Goal: Find contact information: Find contact information

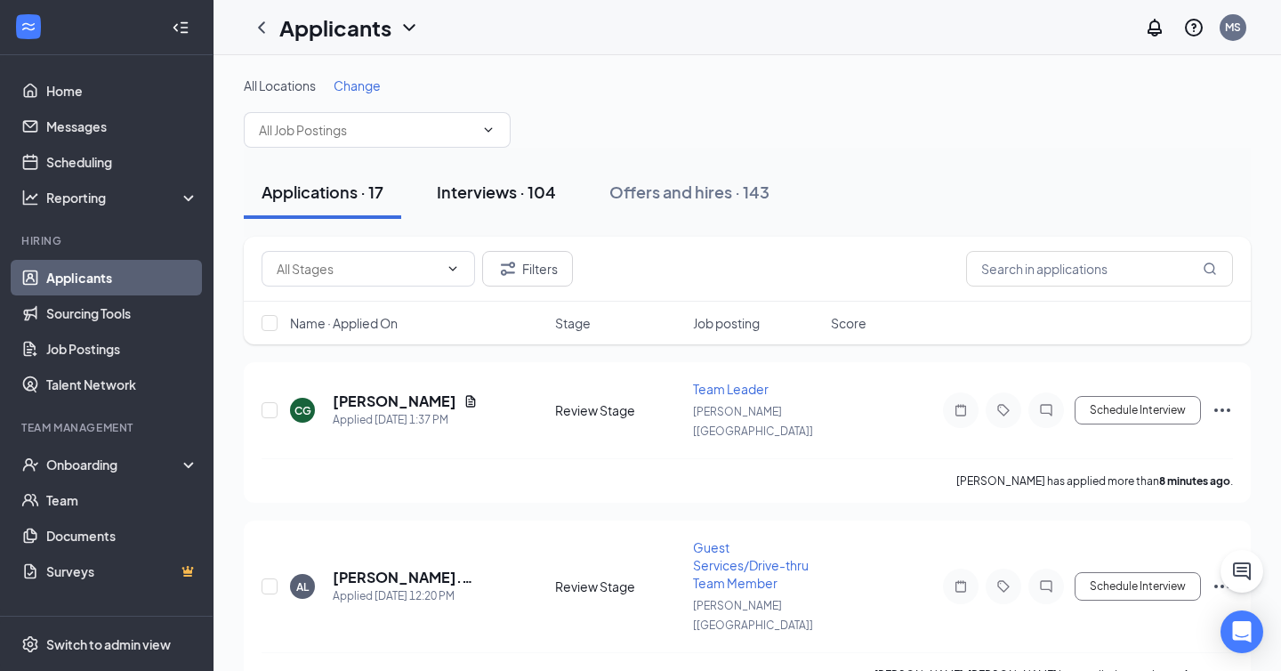
click at [528, 188] on div "Interviews · 104" at bounding box center [496, 192] width 119 height 22
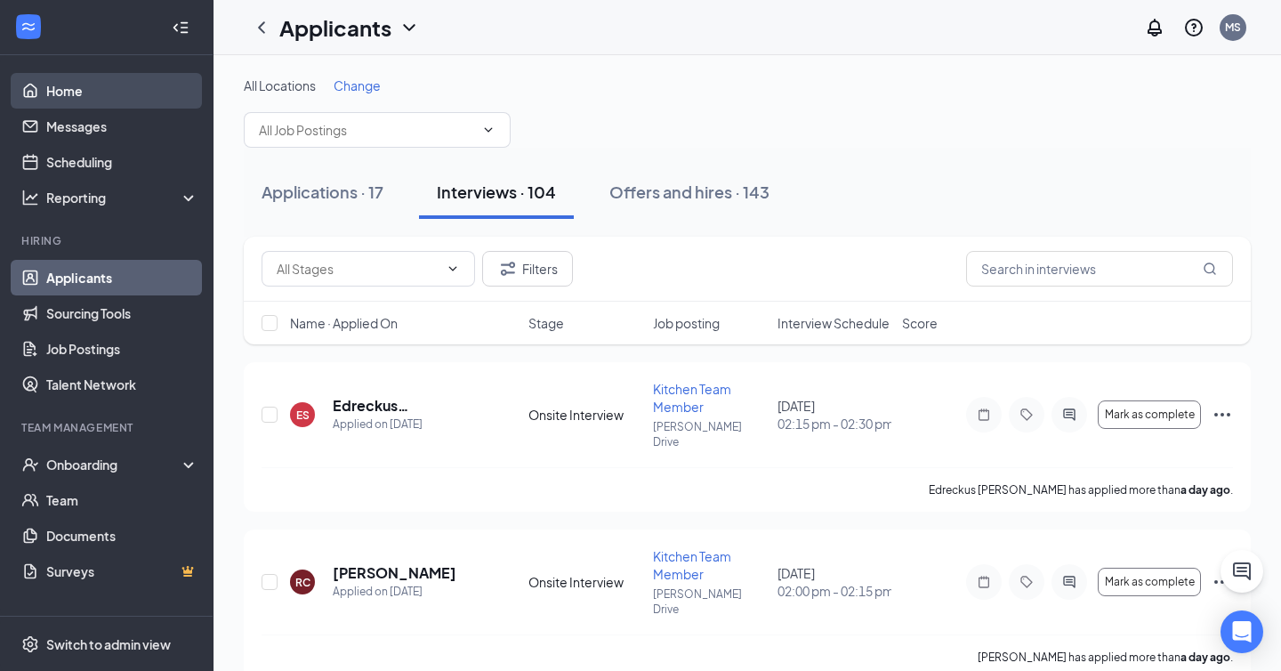
click at [95, 77] on link "Home" at bounding box center [122, 91] width 152 height 36
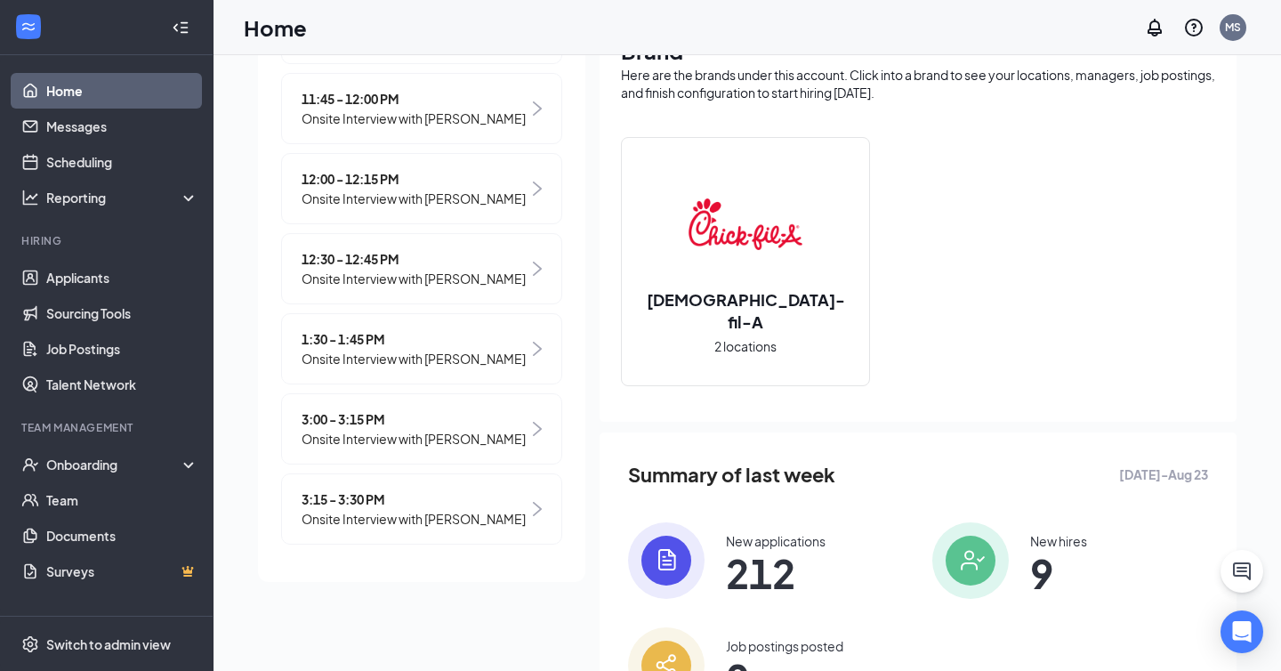
scroll to position [111, 0]
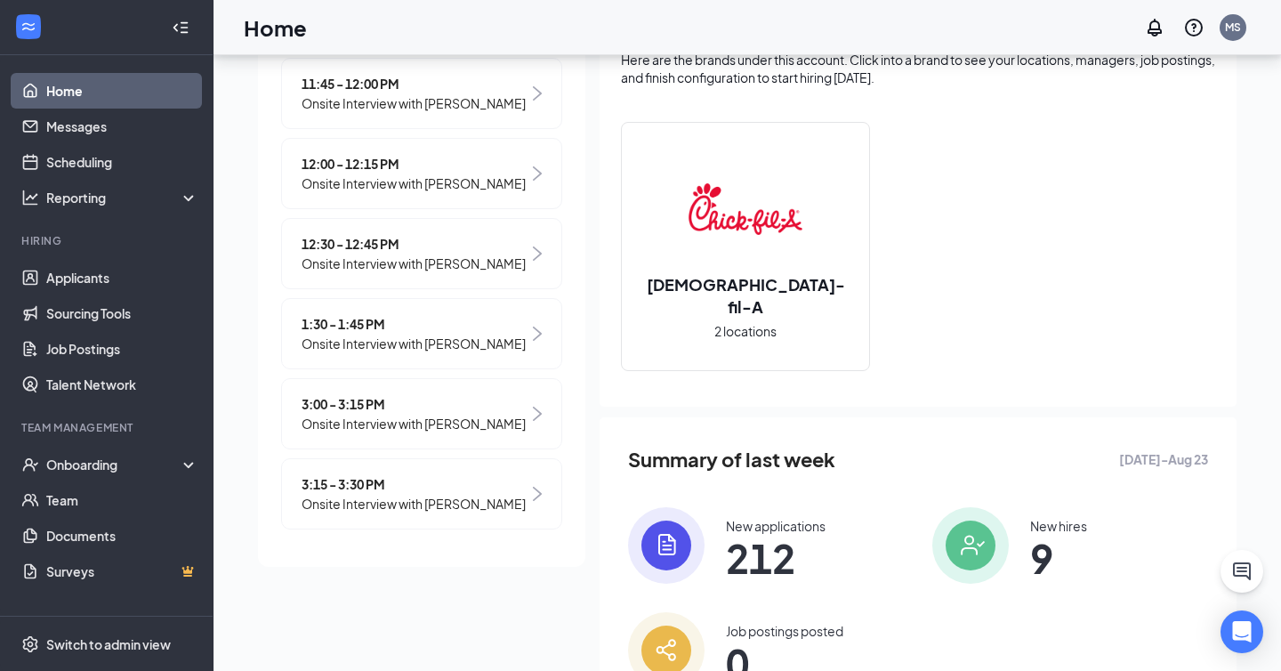
click at [391, 334] on span "Onsite Interview with [PERSON_NAME]" at bounding box center [414, 344] width 224 height 20
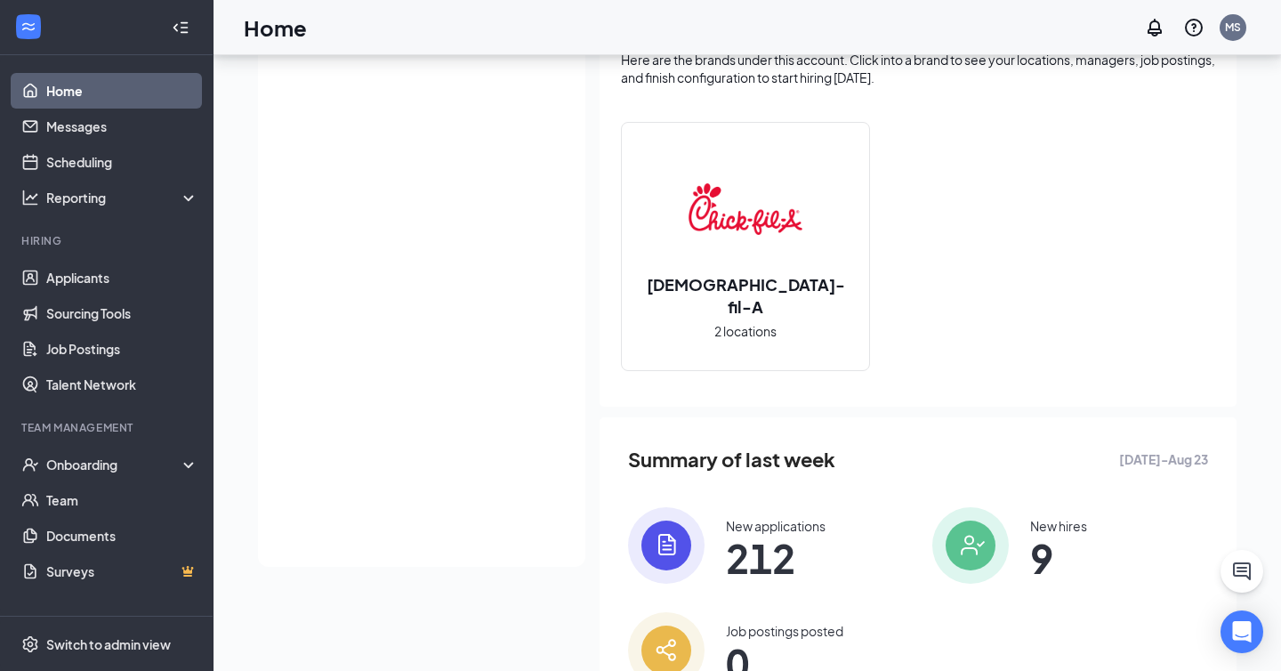
scroll to position [110, 0]
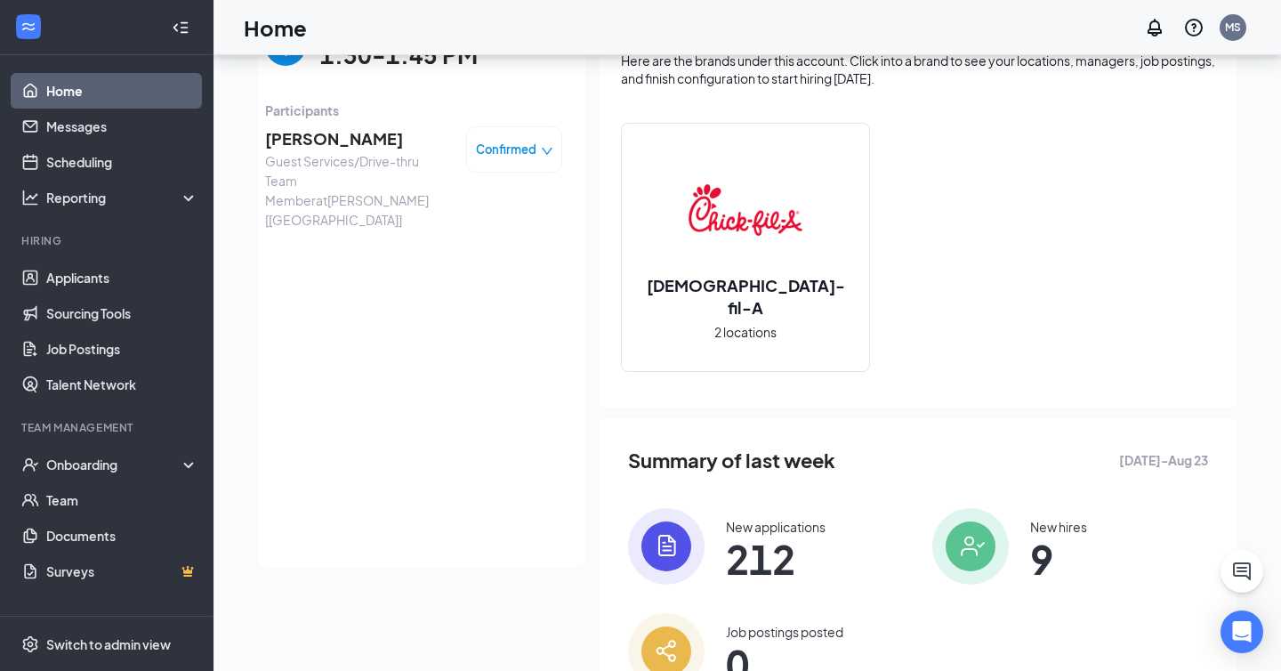
click at [311, 136] on span "[PERSON_NAME]" at bounding box center [358, 138] width 187 height 25
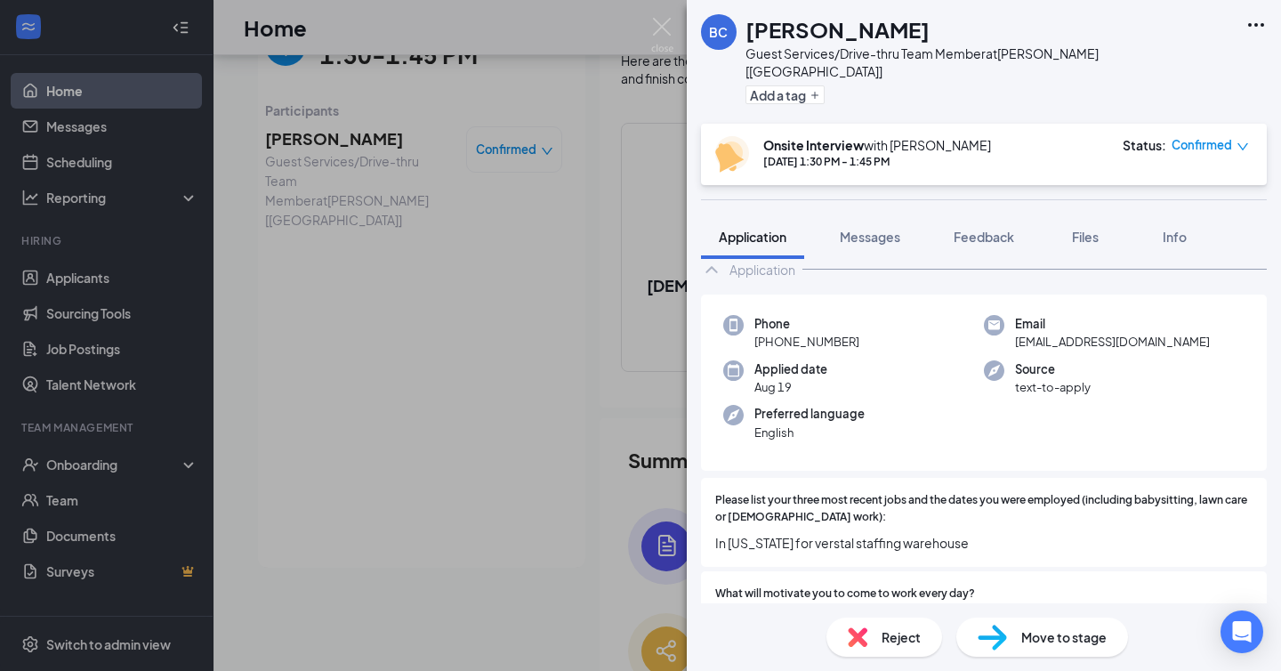
scroll to position [62, 0]
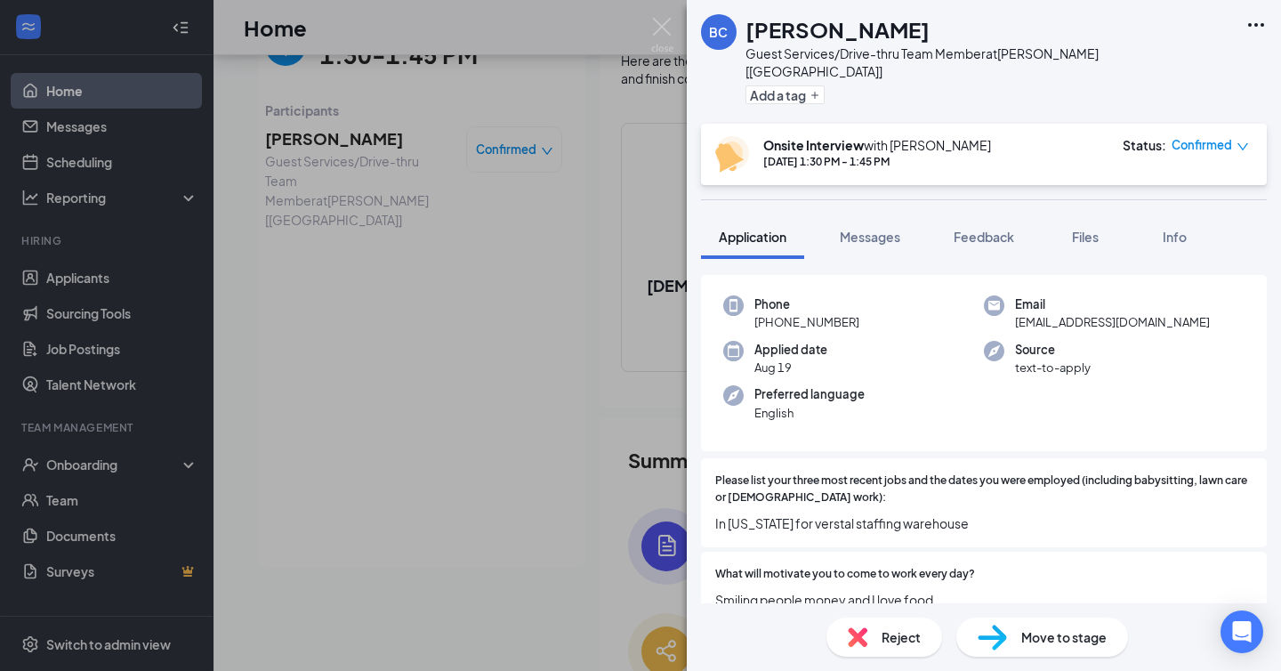
click at [1022, 370] on div "Phone [PHONE_NUMBER] Email [EMAIL_ADDRESS][DOMAIN_NAME] Applied date [DATE] Sou…" at bounding box center [984, 363] width 566 height 177
click at [1074, 313] on span "[EMAIL_ADDRESS][DOMAIN_NAME]" at bounding box center [1112, 322] width 195 height 18
copy span "[EMAIL_ADDRESS][DOMAIN_NAME]"
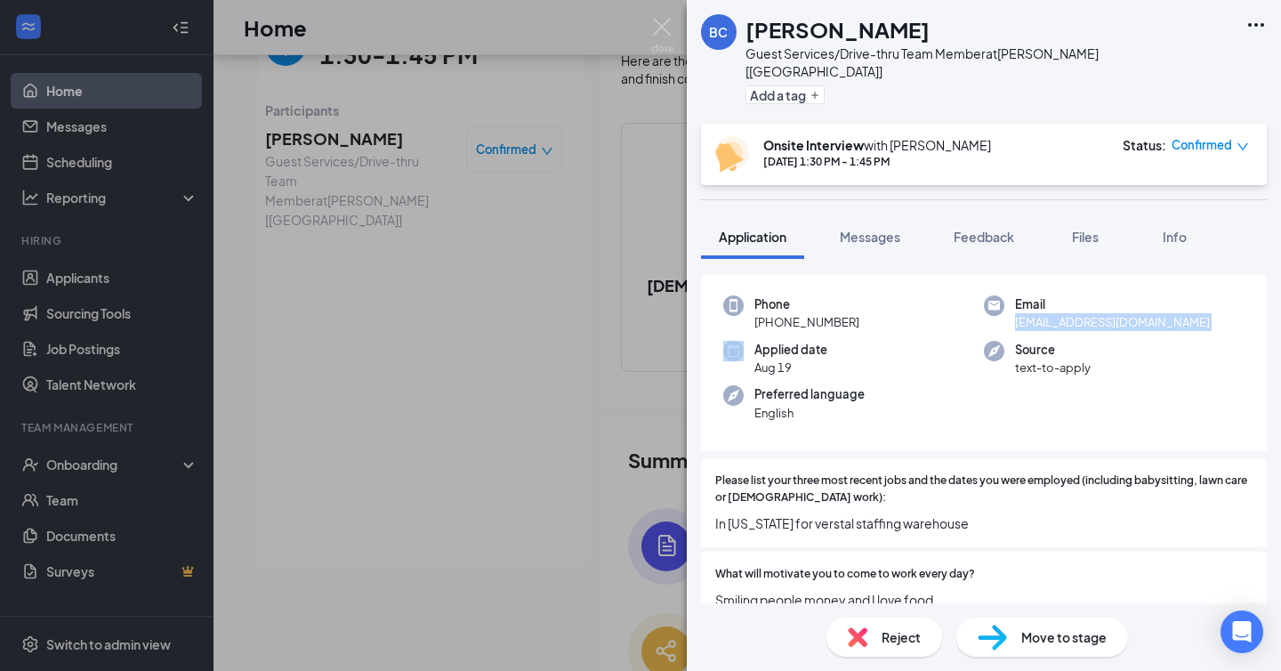
drag, startPoint x: 770, startPoint y: 306, endPoint x: 934, endPoint y: 306, distance: 163.7
click at [934, 306] on div "Phone [PHONE_NUMBER]" at bounding box center [853, 313] width 261 height 36
copy span "[PHONE_NUMBER]"
